Goal: Navigation & Orientation: Find specific page/section

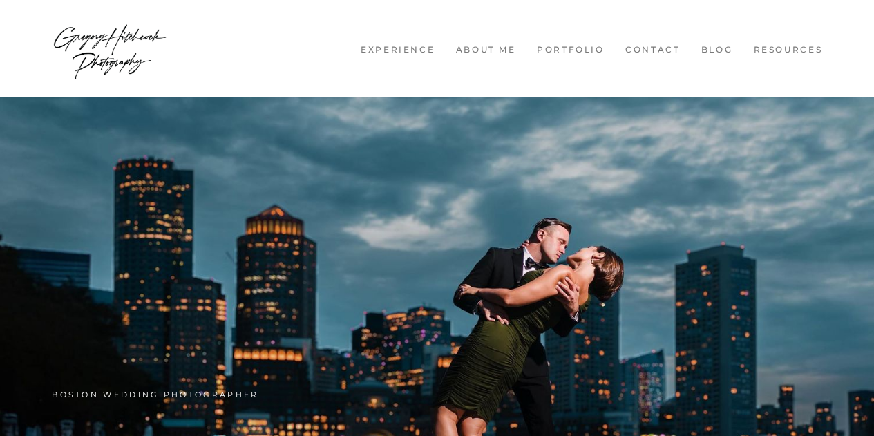
click at [473, 12] on nav "Experience About me Portfolio Engagement Breathtaking Wedding Portraits Candid …" at bounding box center [436, 48] width 791 height 97
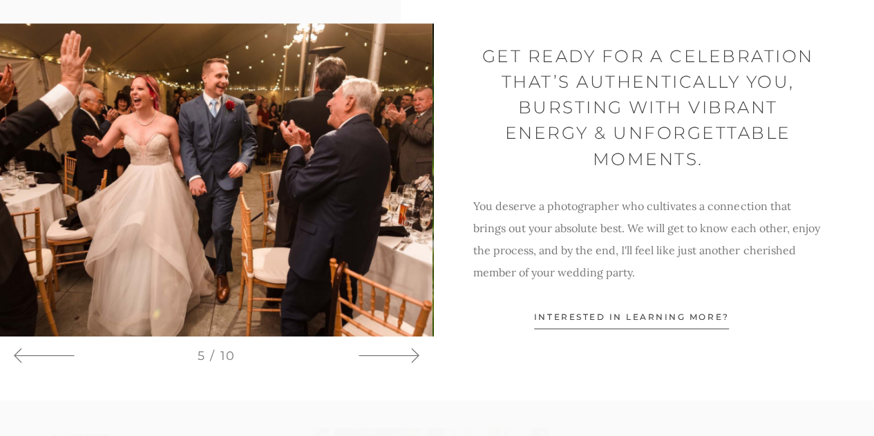
scroll to position [859, 0]
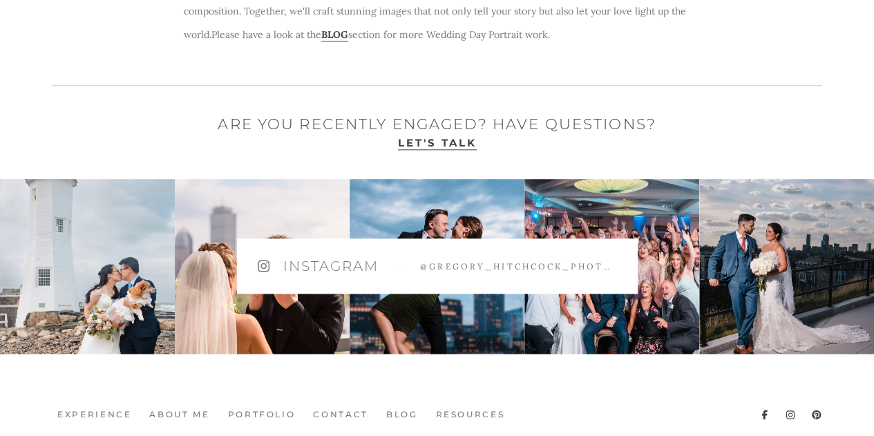
scroll to position [859, 0]
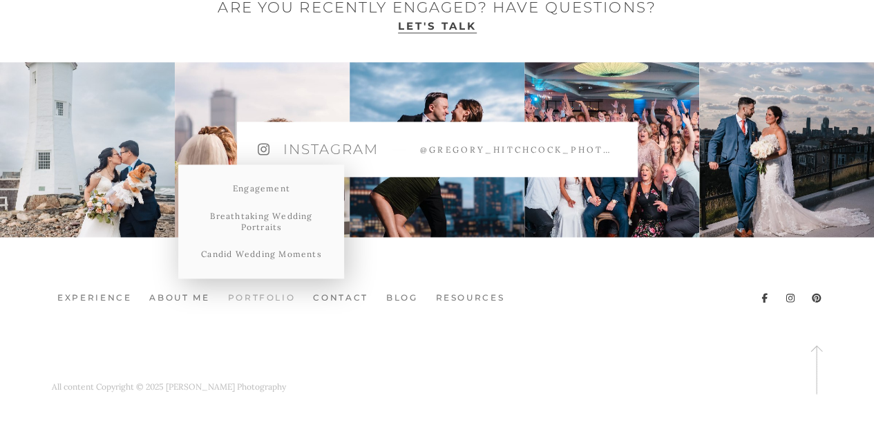
click at [269, 293] on link "Portfolio" at bounding box center [261, 298] width 79 height 12
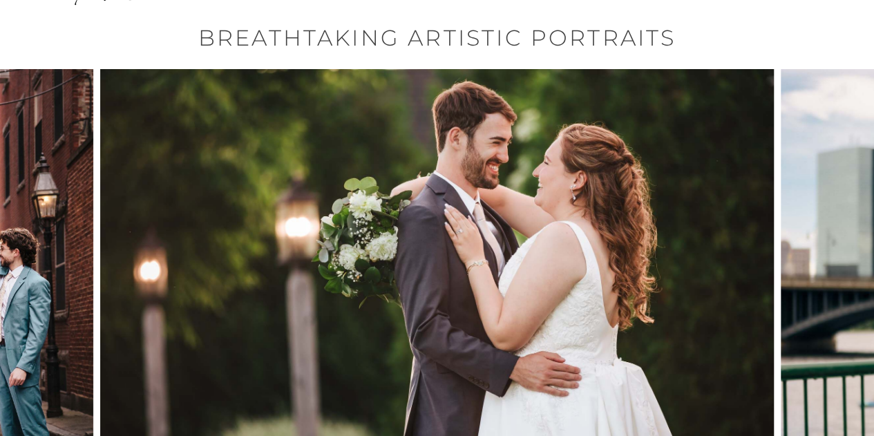
scroll to position [7, 0]
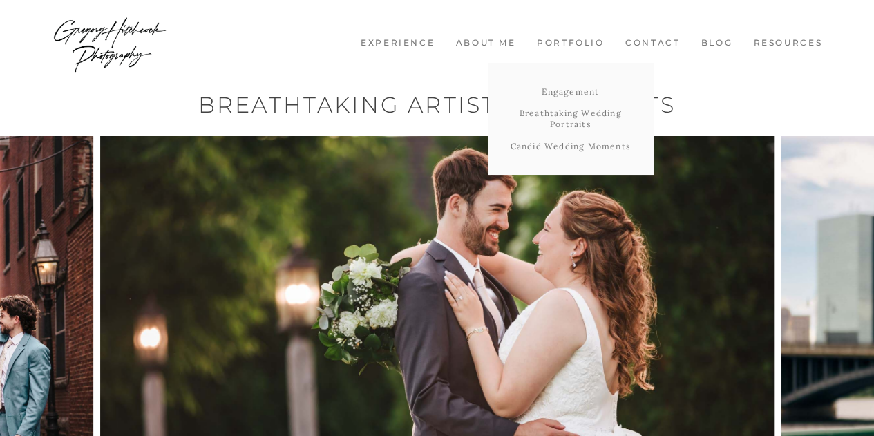
click at [561, 45] on link "Portfolio" at bounding box center [571, 43] width 82 height 12
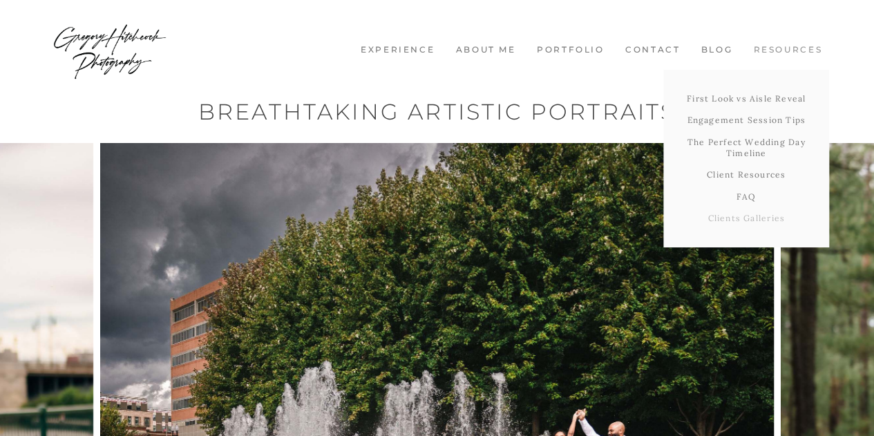
click at [732, 222] on link "Clients Galleries" at bounding box center [746, 218] width 166 height 22
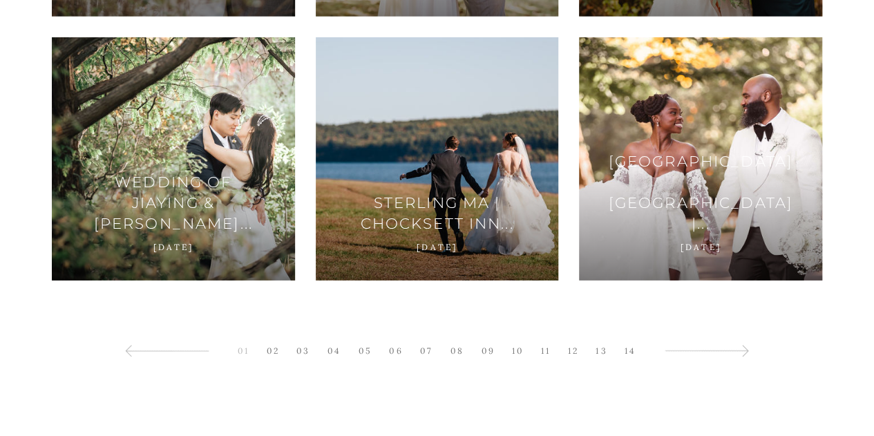
scroll to position [2025, 0]
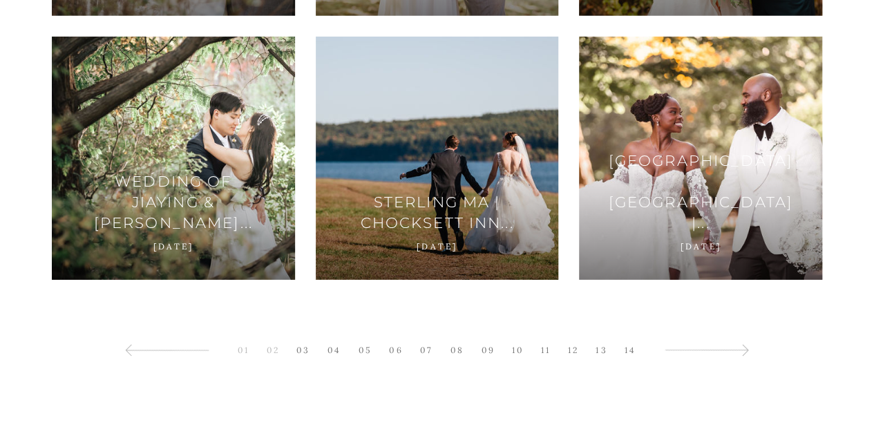
click at [271, 347] on link "02" at bounding box center [273, 350] width 27 height 19
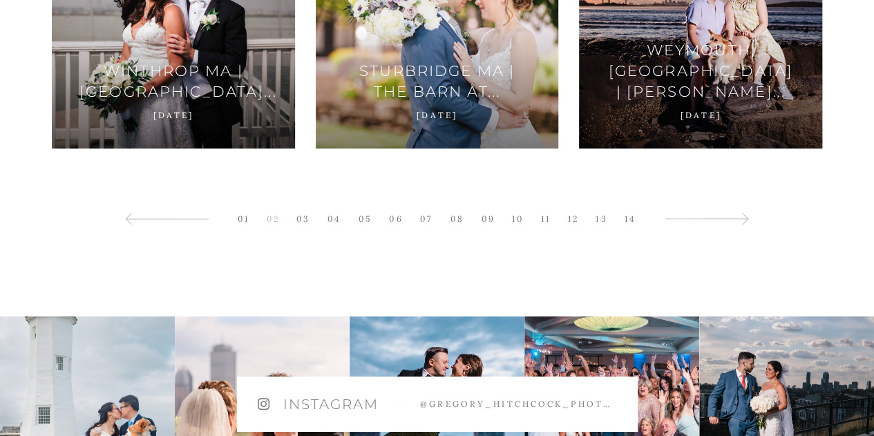
scroll to position [2147, 0]
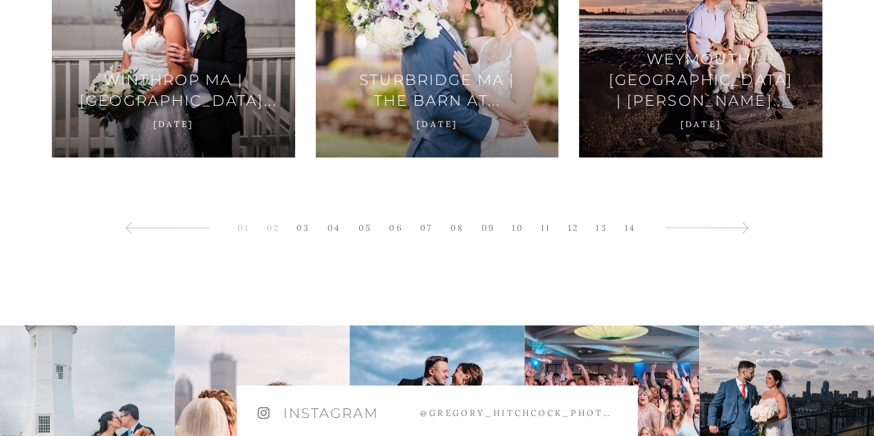
click at [245, 229] on link "01" at bounding box center [244, 227] width 26 height 19
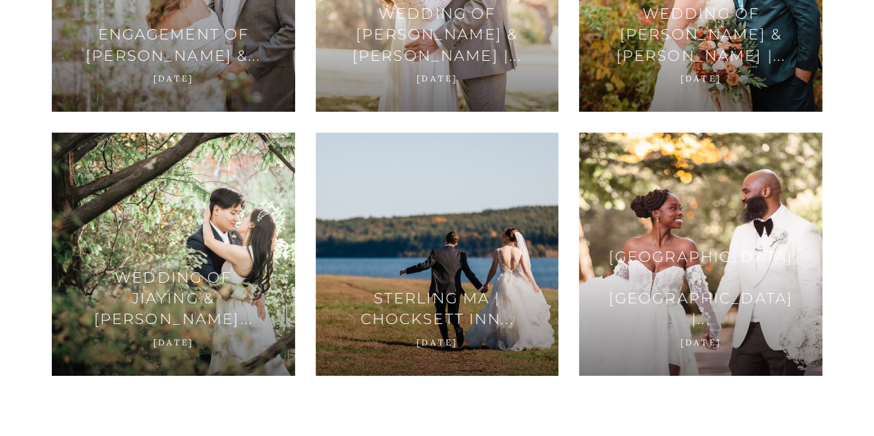
scroll to position [1929, 0]
